Goal: Task Accomplishment & Management: Manage account settings

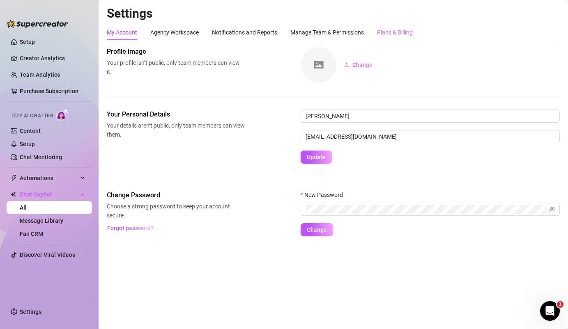
click at [402, 27] on div "Plans & Billing" at bounding box center [395, 33] width 36 height 16
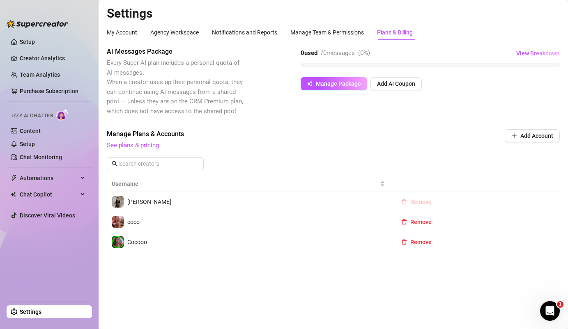
click at [410, 204] on span "Remove" at bounding box center [420, 202] width 21 height 7
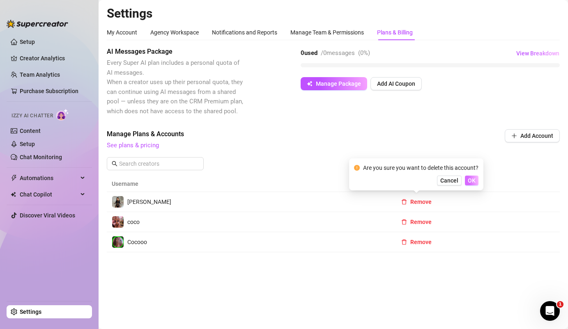
click at [470, 183] on span "OK" at bounding box center [472, 180] width 8 height 7
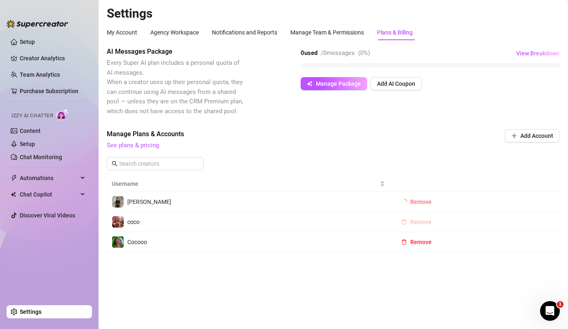
click at [421, 217] on tbody "[PERSON_NAME] Remove coco Remove Cocooo Remove" at bounding box center [333, 222] width 453 height 60
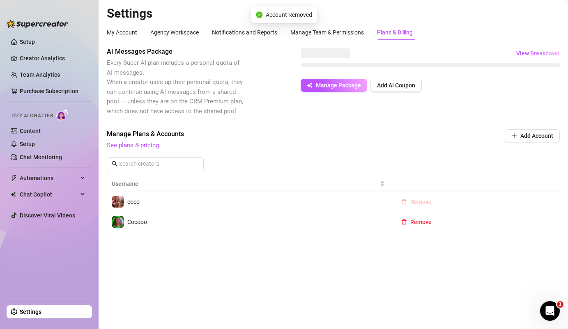
click at [419, 200] on span "Remove" at bounding box center [420, 202] width 21 height 7
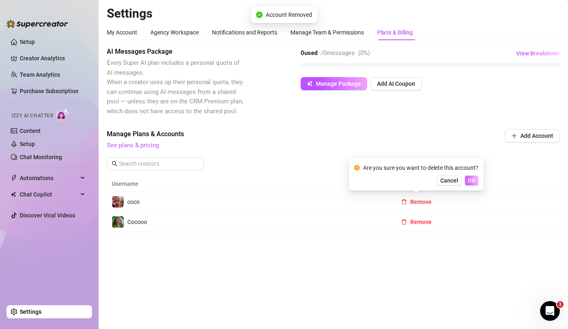
click at [471, 182] on span "OK" at bounding box center [472, 180] width 8 height 7
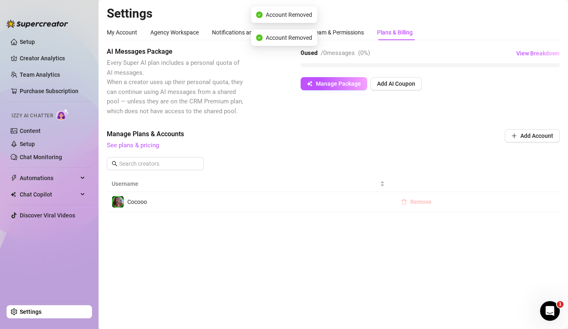
click at [417, 201] on span "Remove" at bounding box center [420, 202] width 21 height 7
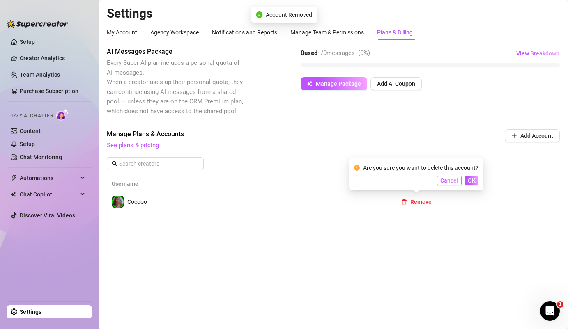
click at [460, 181] on button "Cancel" at bounding box center [449, 181] width 25 height 10
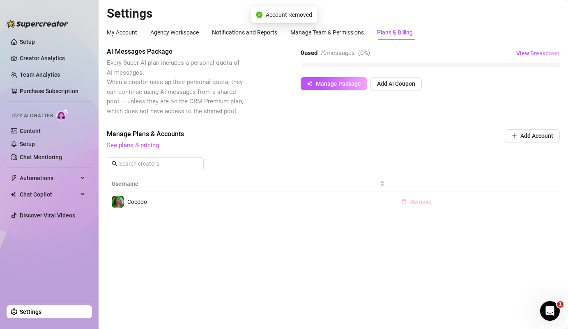
click at [419, 205] on span "Remove" at bounding box center [420, 202] width 21 height 7
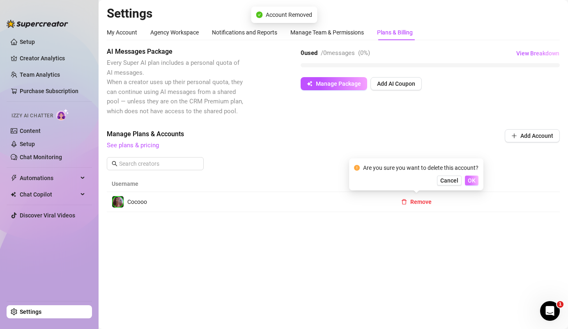
click at [468, 181] on span "OK" at bounding box center [472, 180] width 8 height 7
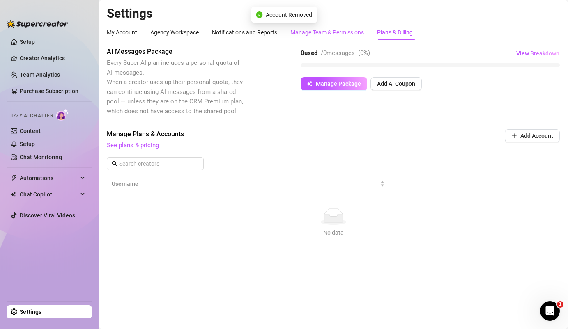
click at [341, 33] on div "Manage Team & Permissions" at bounding box center [326, 32] width 73 height 9
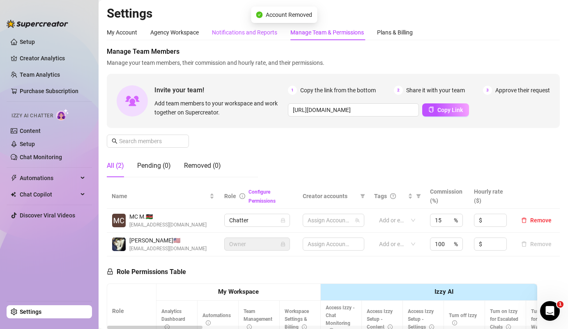
click at [254, 30] on div "Notifications and Reports" at bounding box center [244, 32] width 65 height 9
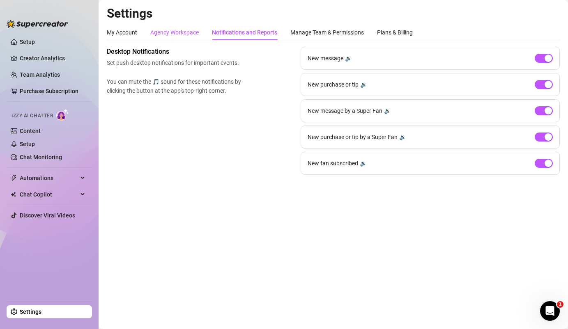
click at [179, 30] on div "Agency Workspace" at bounding box center [174, 32] width 48 height 9
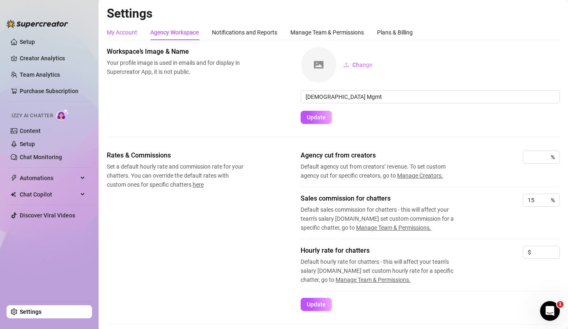
click at [124, 30] on div "My Account" at bounding box center [122, 32] width 30 height 9
